Goal: Task Accomplishment & Management: Manage account settings

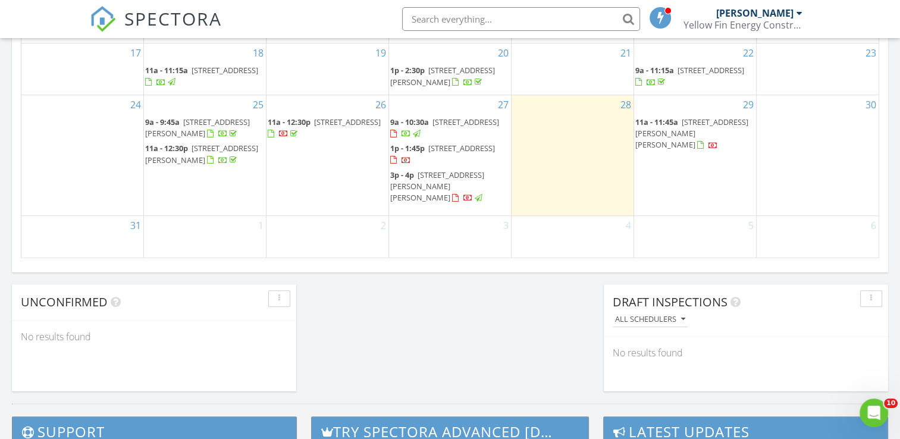
scroll to position [833, 0]
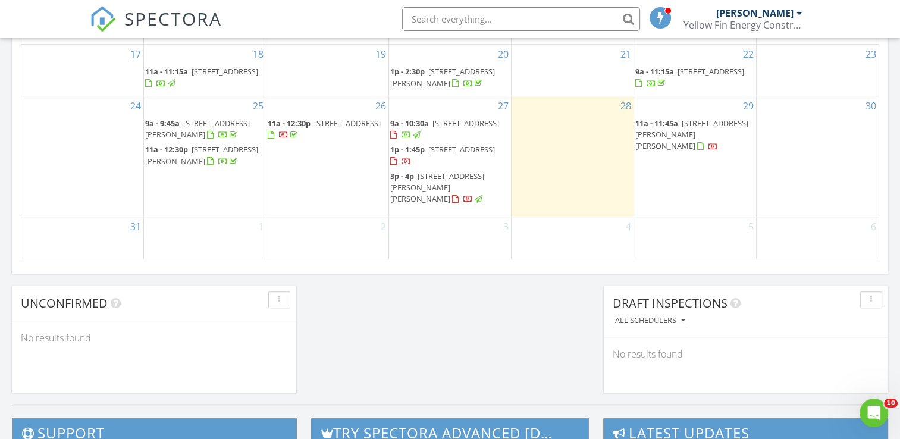
click at [471, 129] on span "39515 White sand Ln, Ponchatoula 70454" at bounding box center [466, 123] width 67 height 11
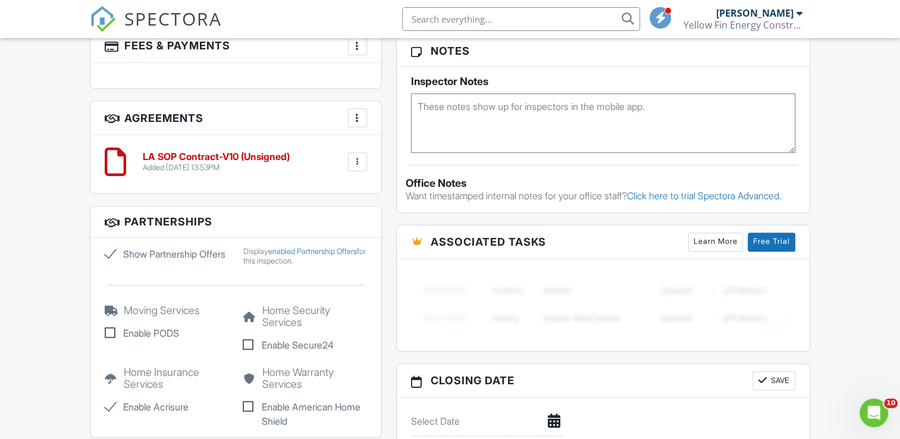
click at [358, 159] on div at bounding box center [358, 162] width 12 height 12
click at [230, 163] on div "Added 08/22/2025 13:53PM" at bounding box center [216, 168] width 147 height 10
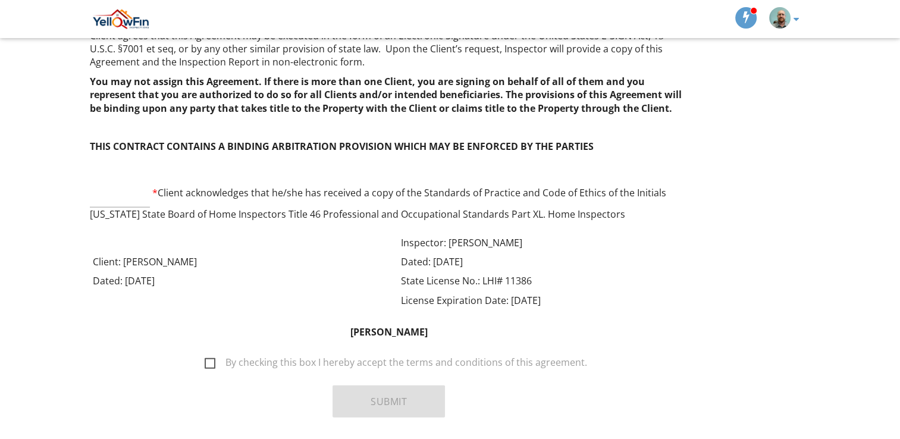
scroll to position [2888, 0]
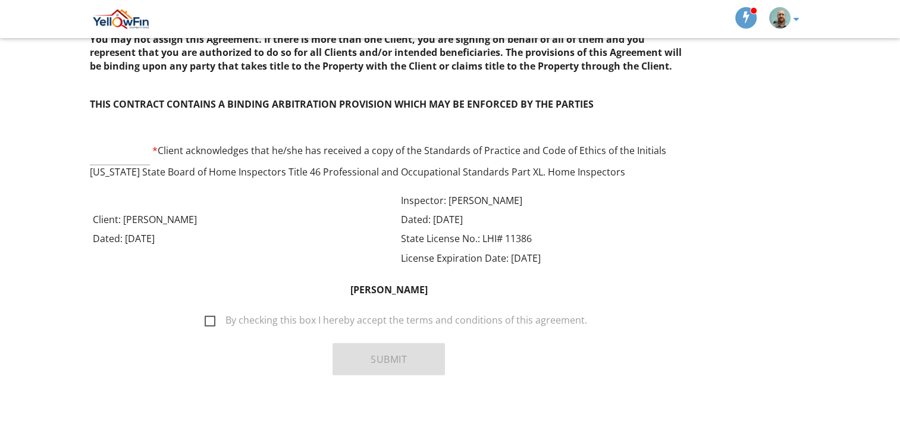
drag, startPoint x: 226, startPoint y: 322, endPoint x: 212, endPoint y: 325, distance: 14.0
click at [226, 322] on label "By checking this box I hereby accept the terms and conditions of this agreement." at bounding box center [396, 322] width 383 height 15
click at [205, 318] on input "By checking this box I hereby accept the terms and conditions of this agreement." at bounding box center [202, 315] width 8 height 8
checkbox input "true"
click at [415, 347] on button "Submit" at bounding box center [389, 359] width 112 height 32
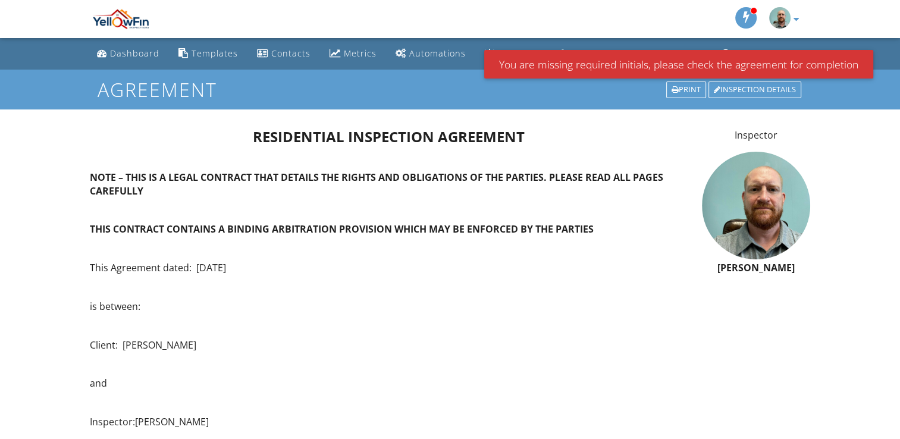
click at [614, 64] on div "You are missing required initials, please check the agreement for completion" at bounding box center [678, 64] width 389 height 29
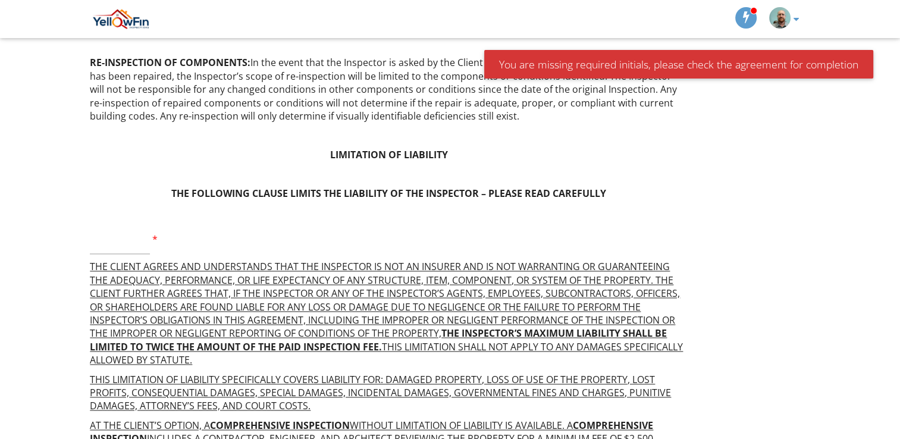
scroll to position [1607, 0]
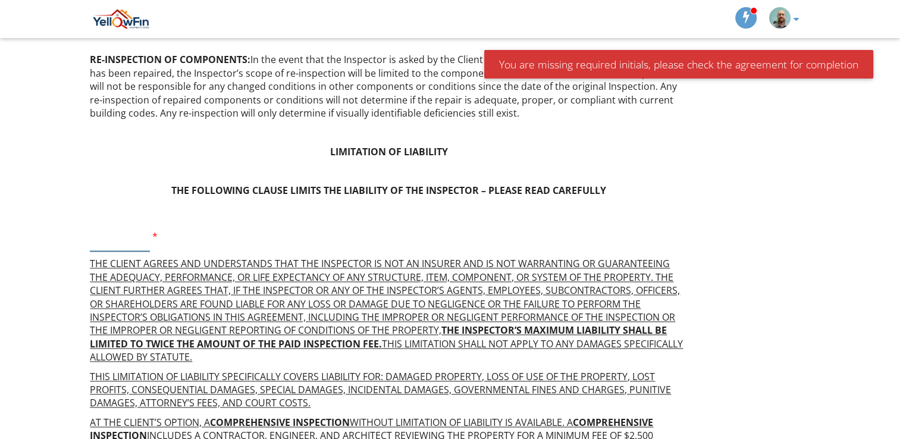
click at [121, 246] on input "text" at bounding box center [120, 236] width 60 height 29
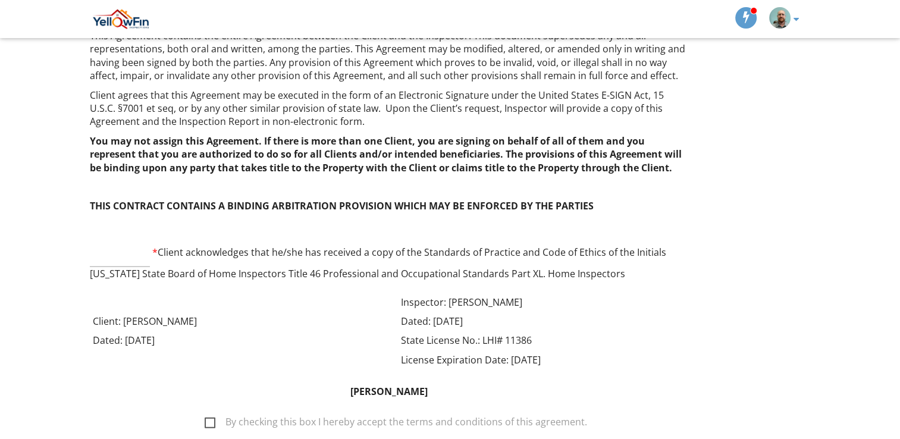
scroll to position [2797, 0]
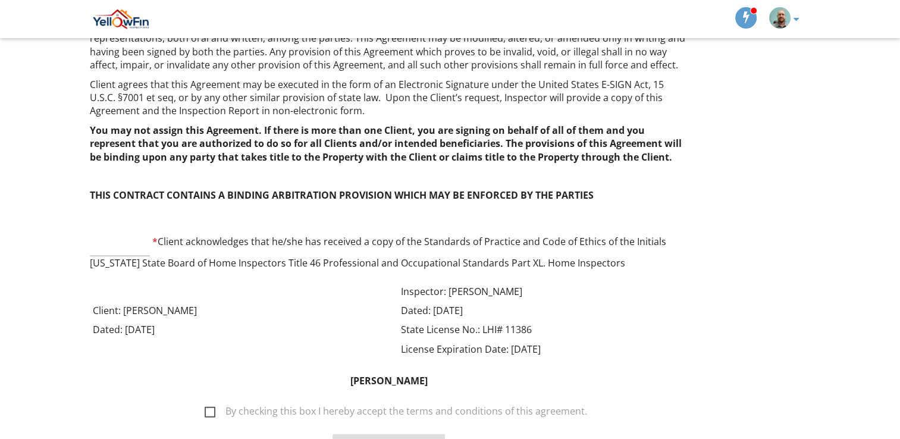
type input "rt"
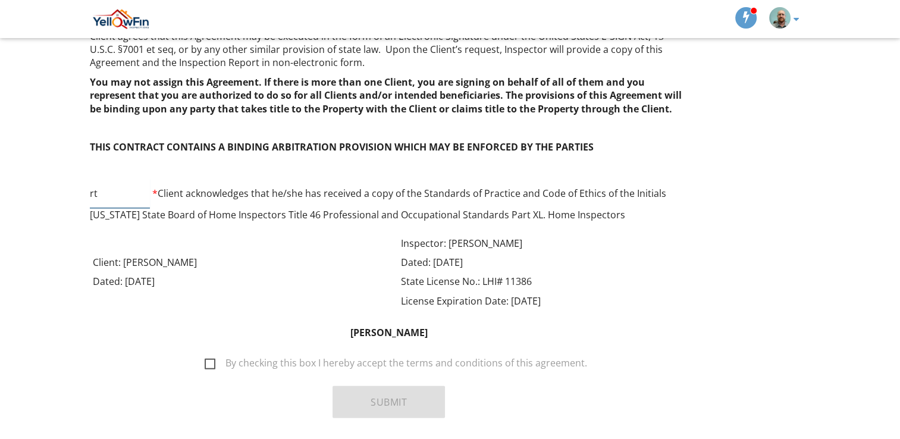
scroll to position [2888, 0]
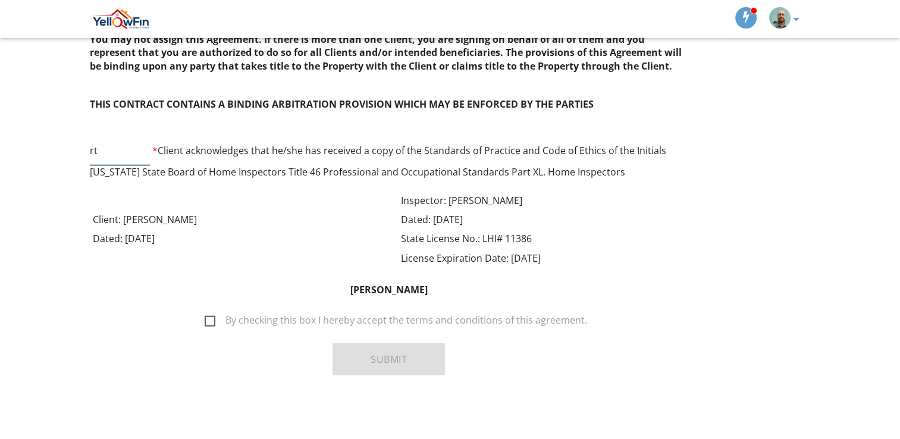
type input "rt"
click at [202, 331] on div "Russell Brue By checking this box I hereby accept the terms and conditions of t…" at bounding box center [389, 329] width 598 height 111
click at [209, 324] on label "By checking this box I hereby accept the terms and conditions of this agreement." at bounding box center [396, 322] width 383 height 15
click at [205, 318] on input "By checking this box I hereby accept the terms and conditions of this agreement." at bounding box center [202, 315] width 8 height 8
checkbox input "true"
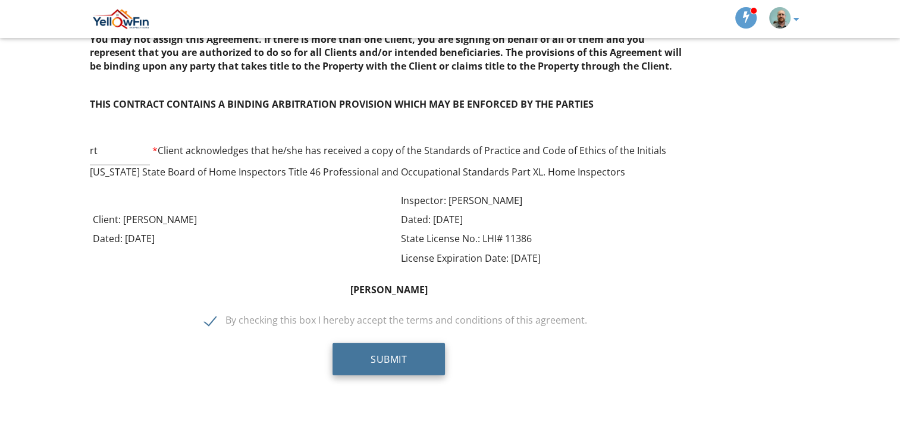
click at [338, 347] on button "Submit" at bounding box center [389, 359] width 112 height 32
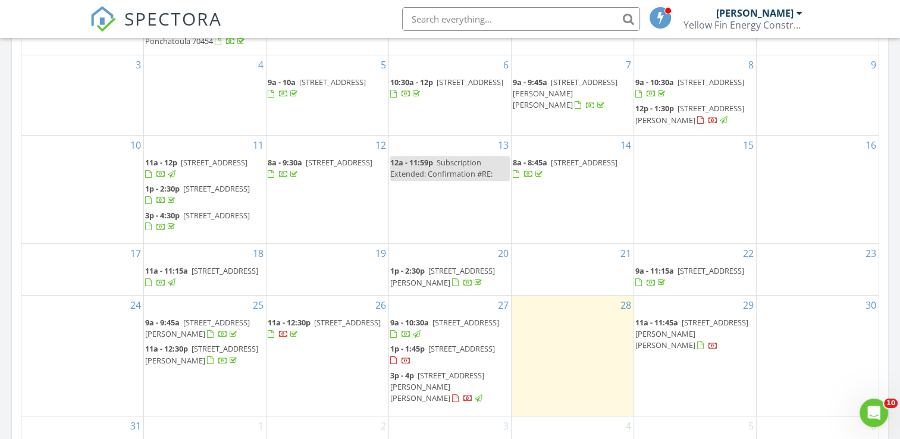
scroll to position [655, 0]
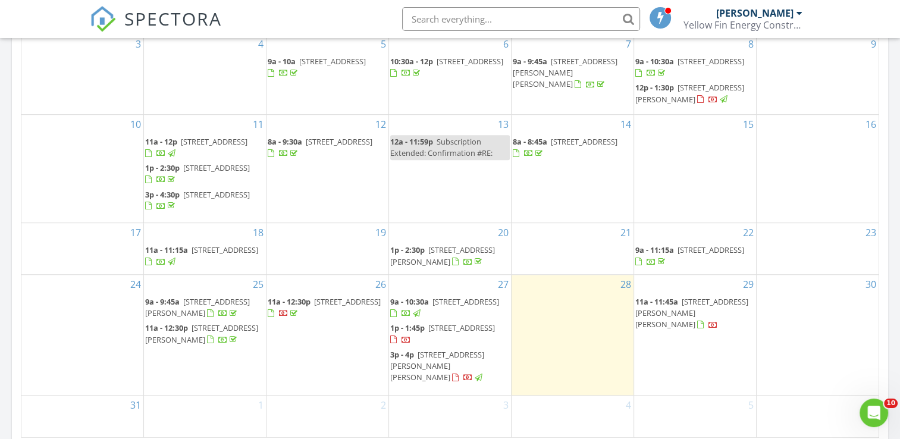
click at [365, 307] on span "[STREET_ADDRESS]" at bounding box center [347, 301] width 67 height 11
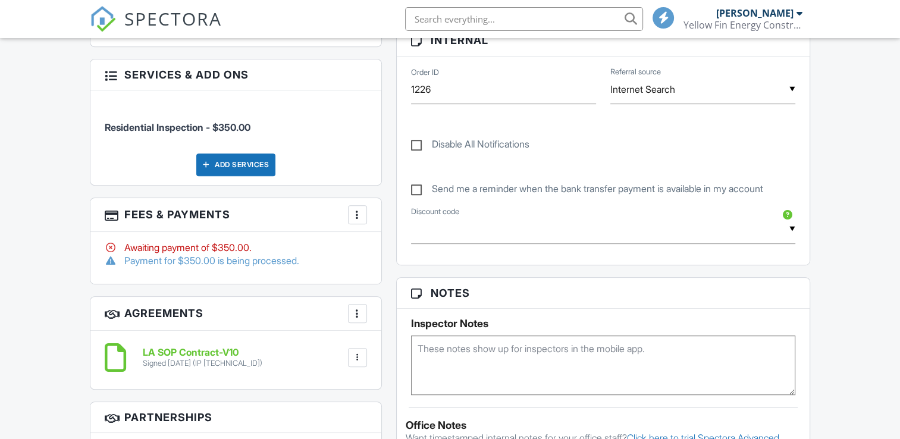
click at [357, 216] on div at bounding box center [358, 215] width 12 height 12
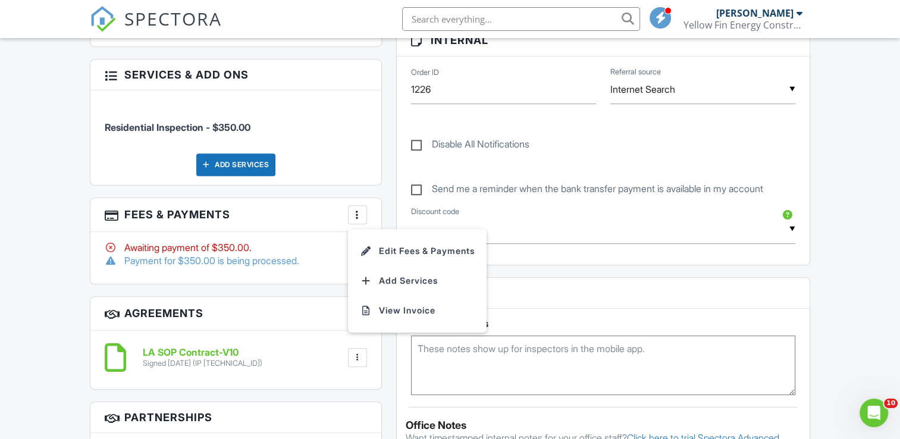
click at [261, 258] on div "Payment for $350.00 is being processed." at bounding box center [236, 260] width 262 height 13
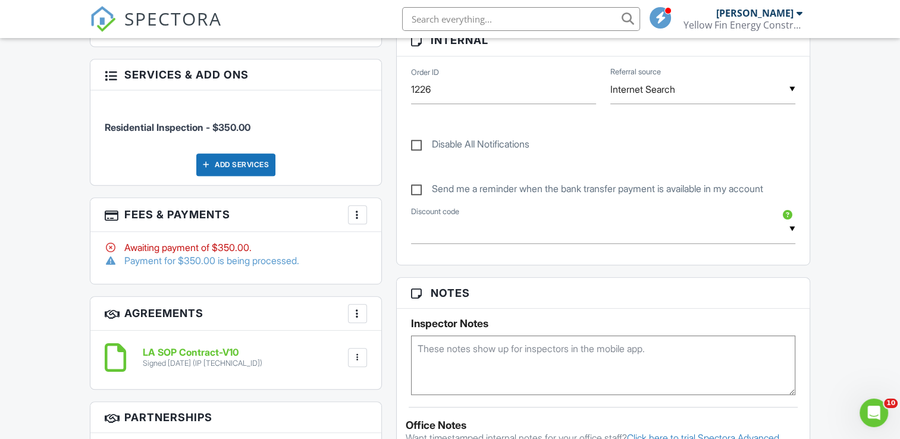
click at [363, 221] on div "More" at bounding box center [357, 214] width 19 height 19
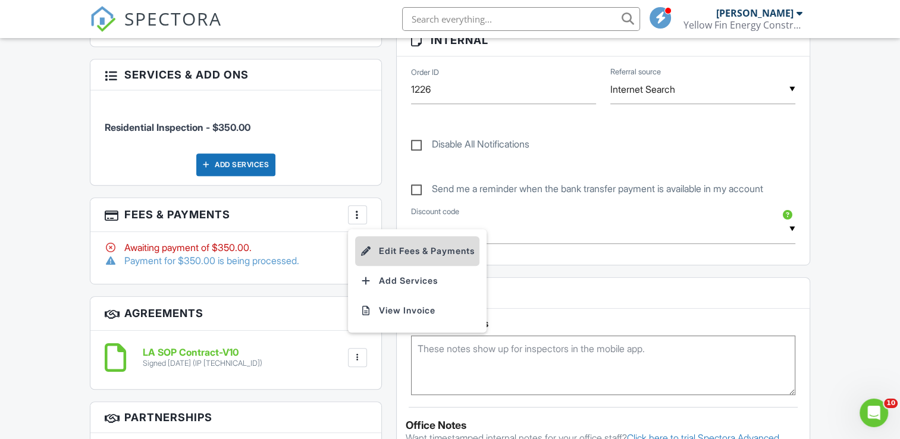
click at [426, 251] on li "Edit Fees & Payments" at bounding box center [417, 251] width 124 height 30
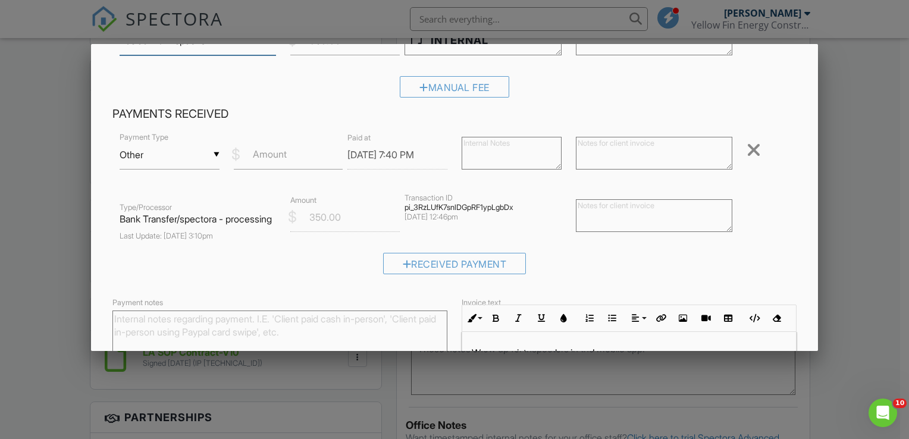
scroll to position [132, 0]
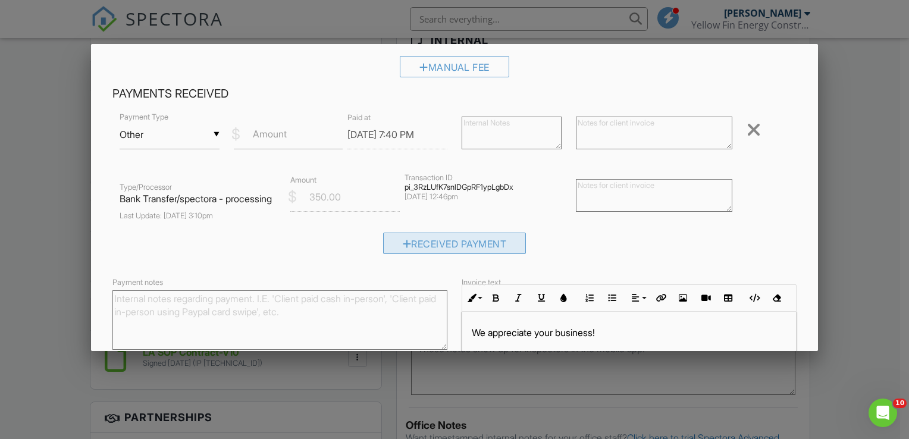
click at [464, 254] on div "Received Payment" at bounding box center [454, 243] width 143 height 21
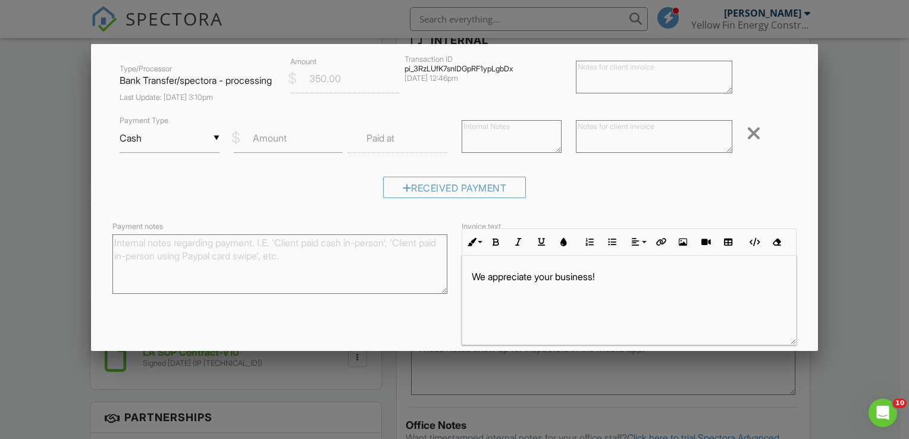
scroll to position [312, 0]
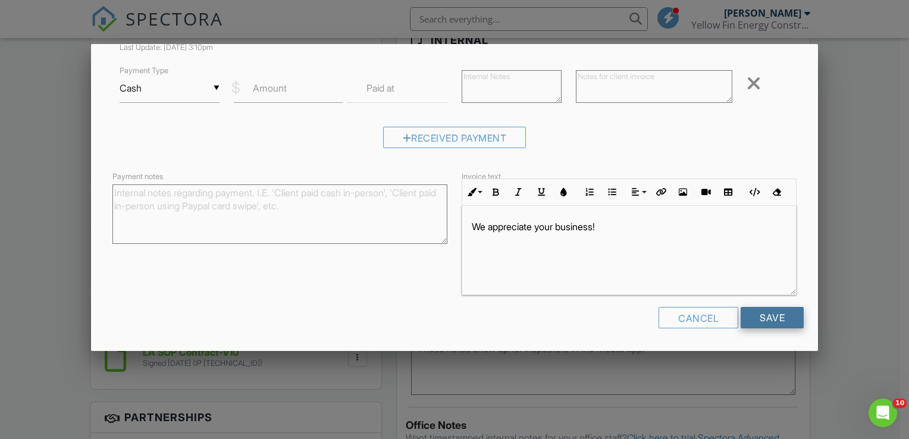
click at [793, 315] on input "Save" at bounding box center [772, 317] width 63 height 21
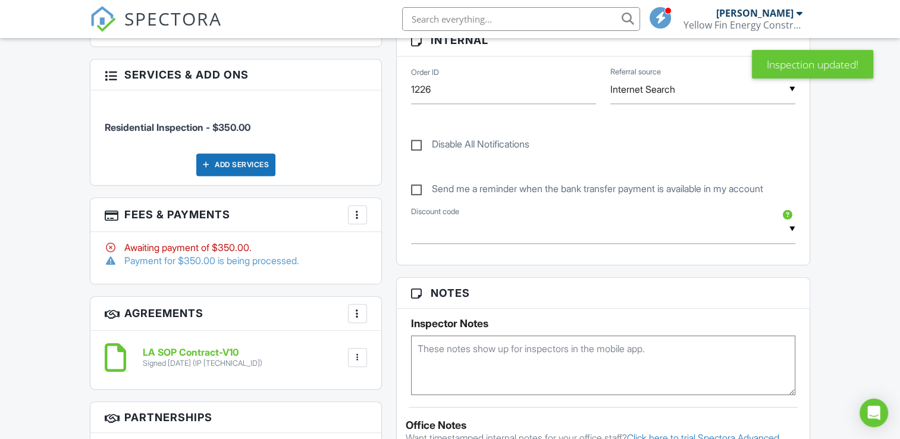
drag, startPoint x: 385, startPoint y: 206, endPoint x: 380, endPoint y: 211, distance: 6.3
click at [386, 206] on div "People Disable Client CC Email New Client Listing Agent Add Another Person Insp…" at bounding box center [236, 199] width 306 height 891
click at [362, 217] on div at bounding box center [358, 215] width 12 height 12
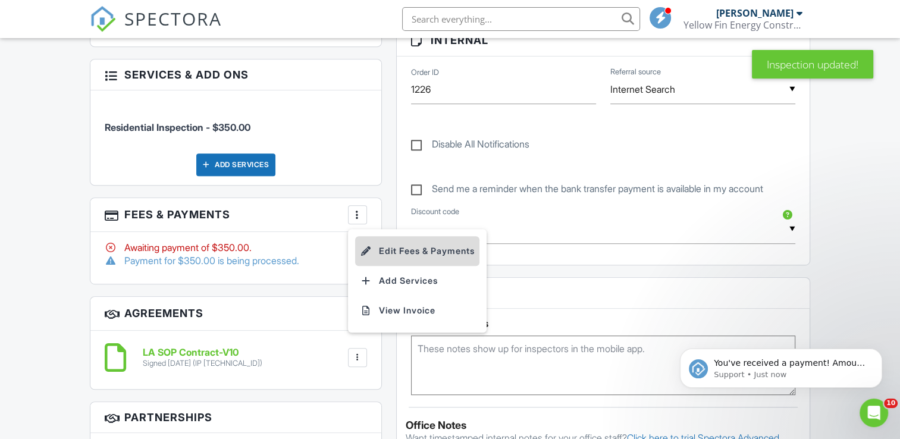
click at [448, 252] on li "Edit Fees & Payments" at bounding box center [417, 251] width 124 height 30
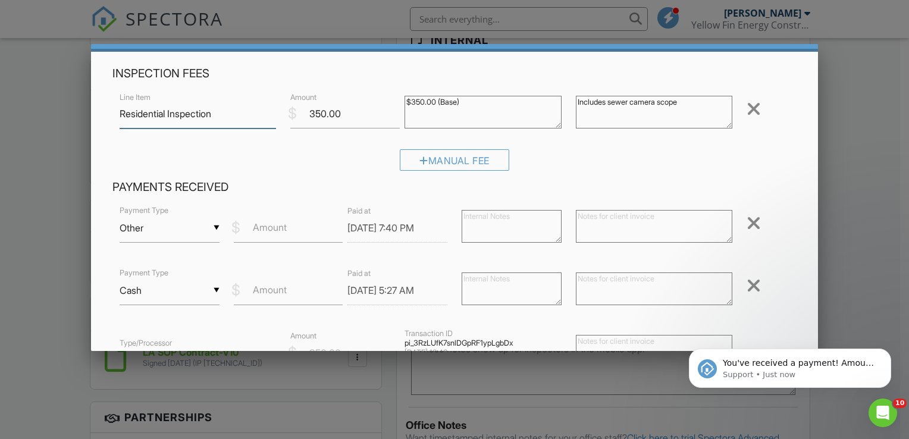
scroll to position [60, 0]
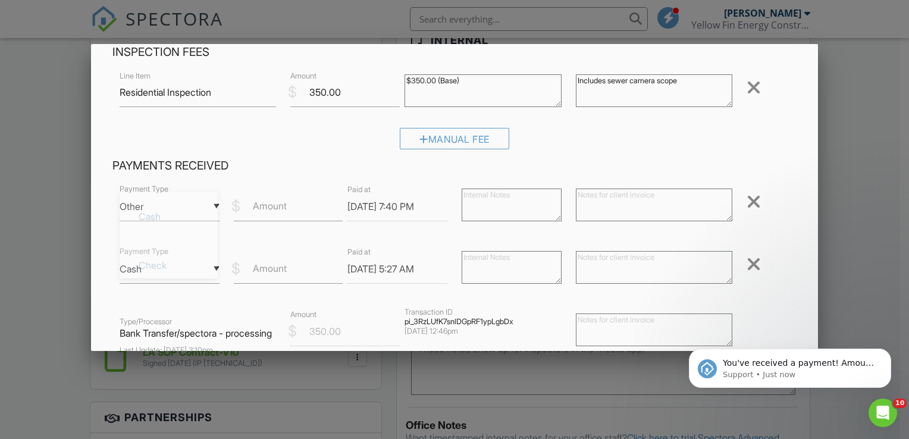
click at [212, 205] on div "▼ Other Cash Check On-Site Card Other Cash Check On-Site Card Other" at bounding box center [170, 206] width 100 height 29
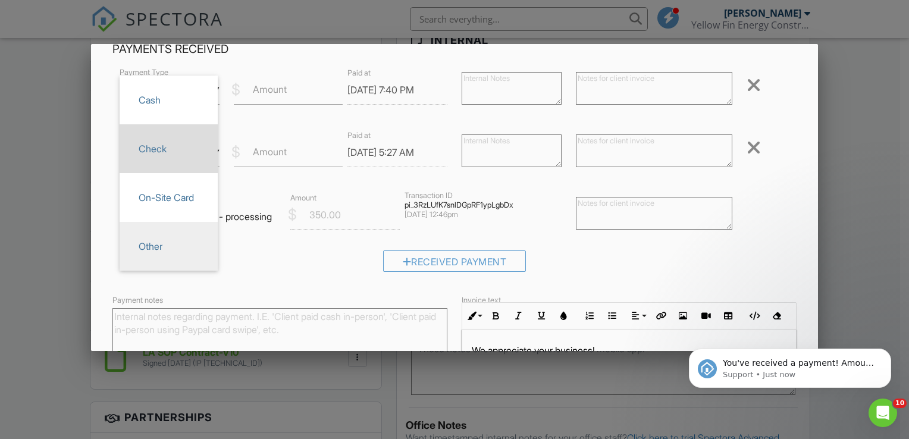
scroll to position [179, 0]
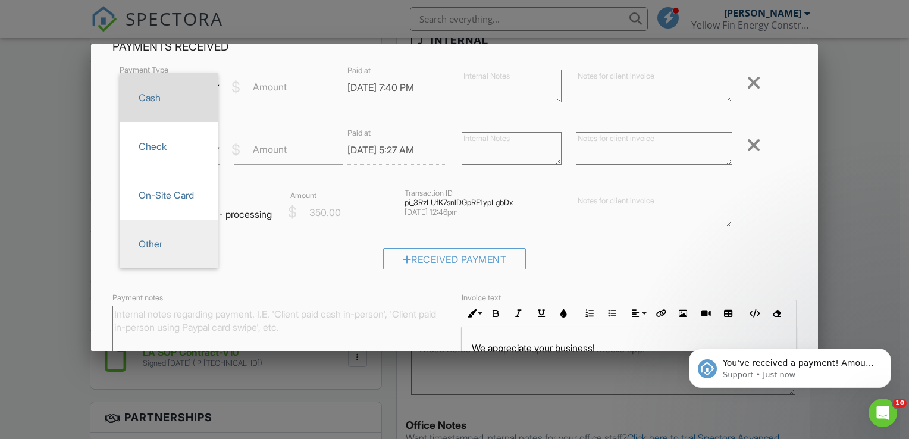
click at [173, 98] on span "Cash" at bounding box center [168, 98] width 79 height 30
type input "Cash"
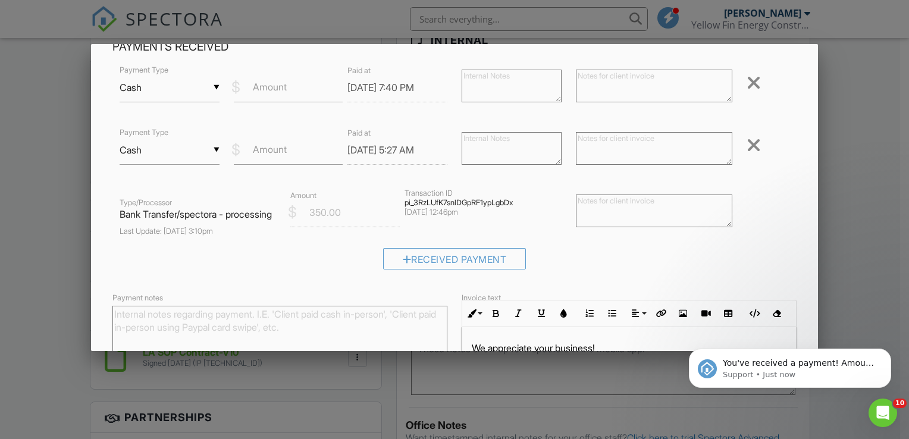
click at [212, 149] on div "▼ Cash Cash Check On-Site Card Other Cash Check On-Site Card Other" at bounding box center [170, 150] width 100 height 29
click at [212, 149] on li "Cash" at bounding box center [169, 160] width 98 height 49
click at [747, 152] on div at bounding box center [754, 145] width 14 height 19
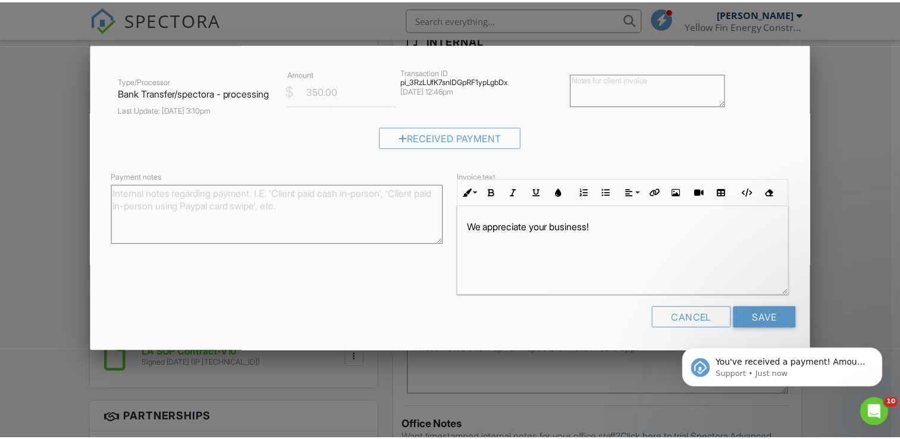
scroll to position [250, 0]
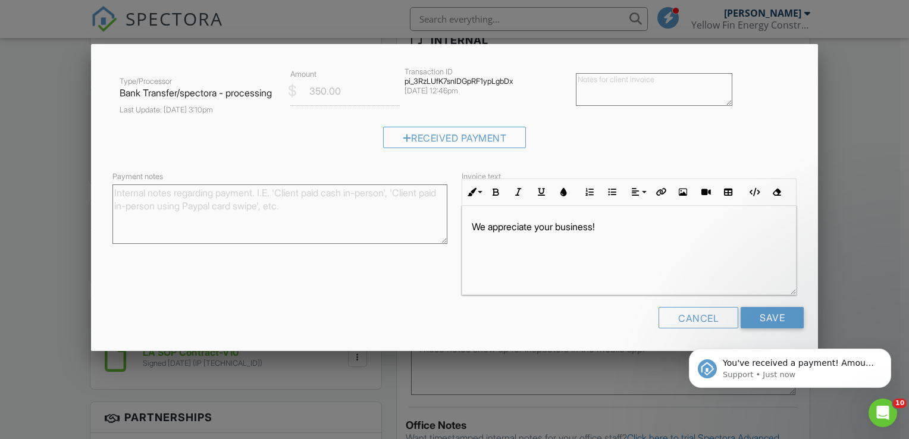
click at [828, 242] on div at bounding box center [454, 214] width 909 height 549
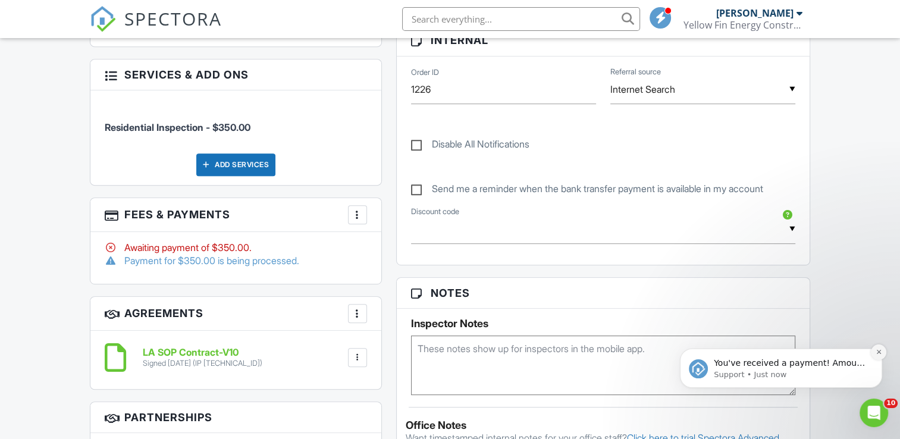
click at [873, 354] on button "Dismiss notification" at bounding box center [878, 352] width 15 height 15
